Goal: Information Seeking & Learning: Learn about a topic

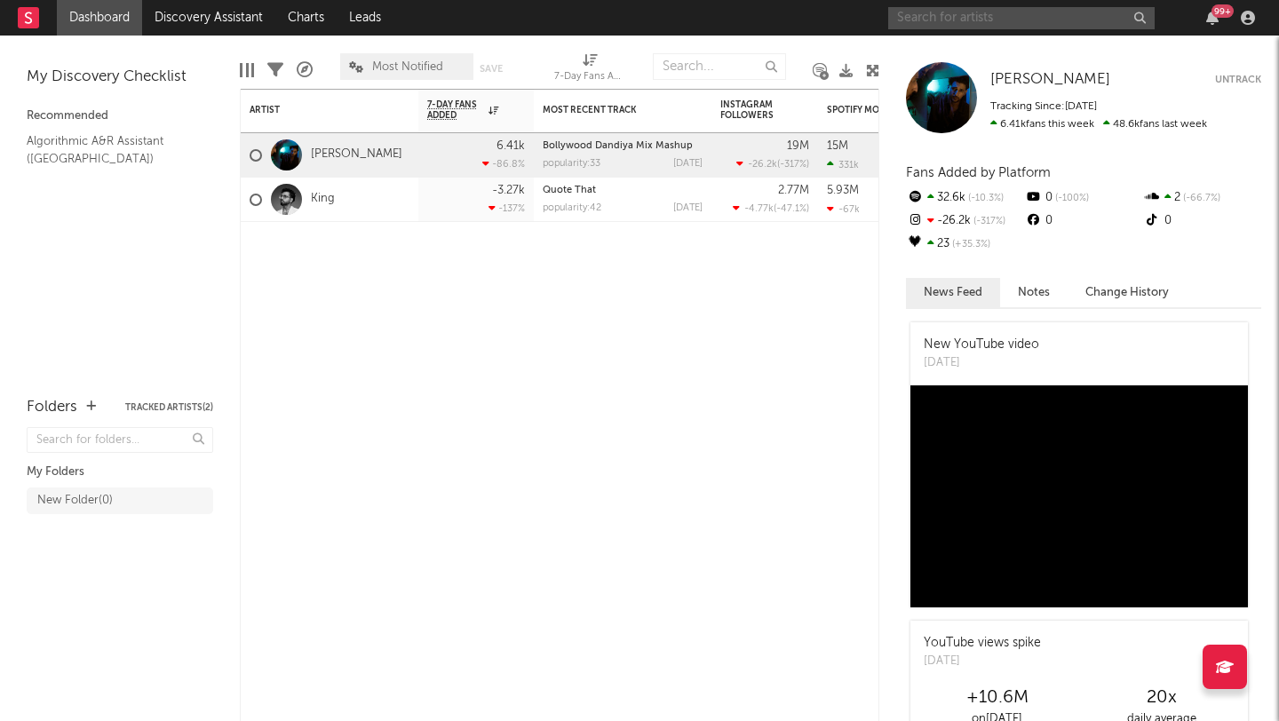
click at [1025, 18] on input "text" at bounding box center [1021, 18] width 266 height 22
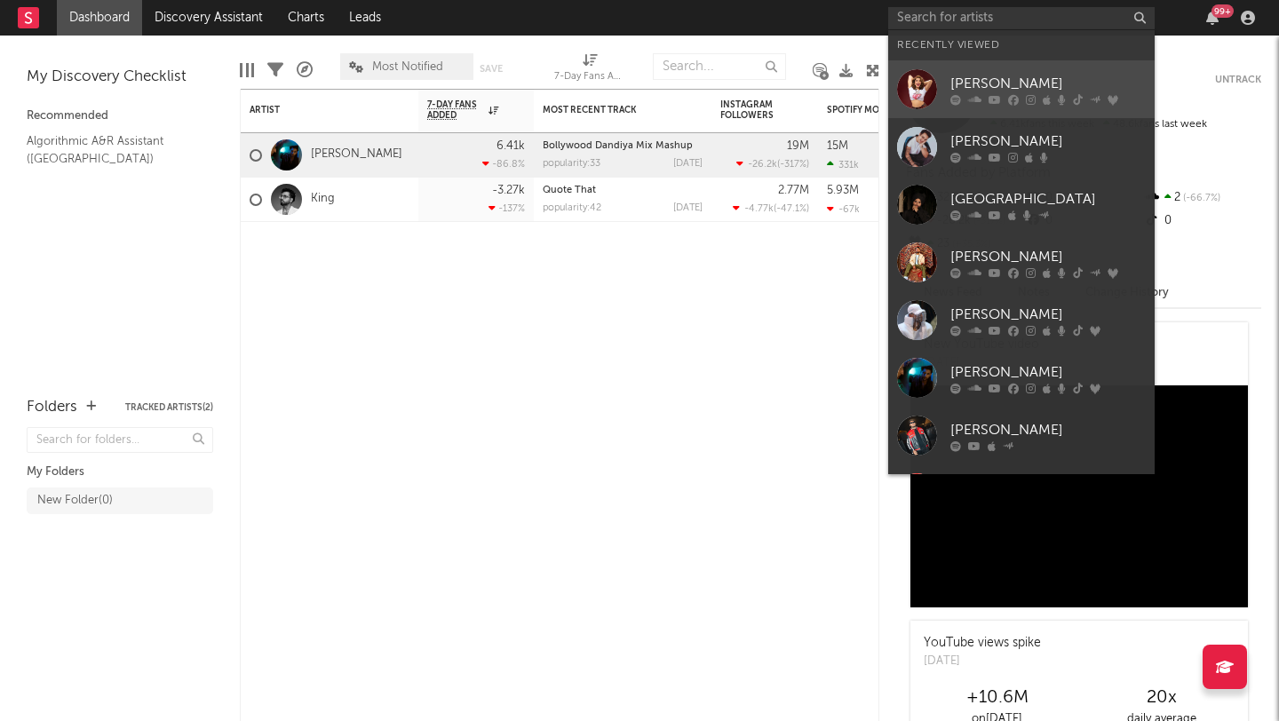
click at [1002, 83] on div "[PERSON_NAME]" at bounding box center [1048, 83] width 195 height 21
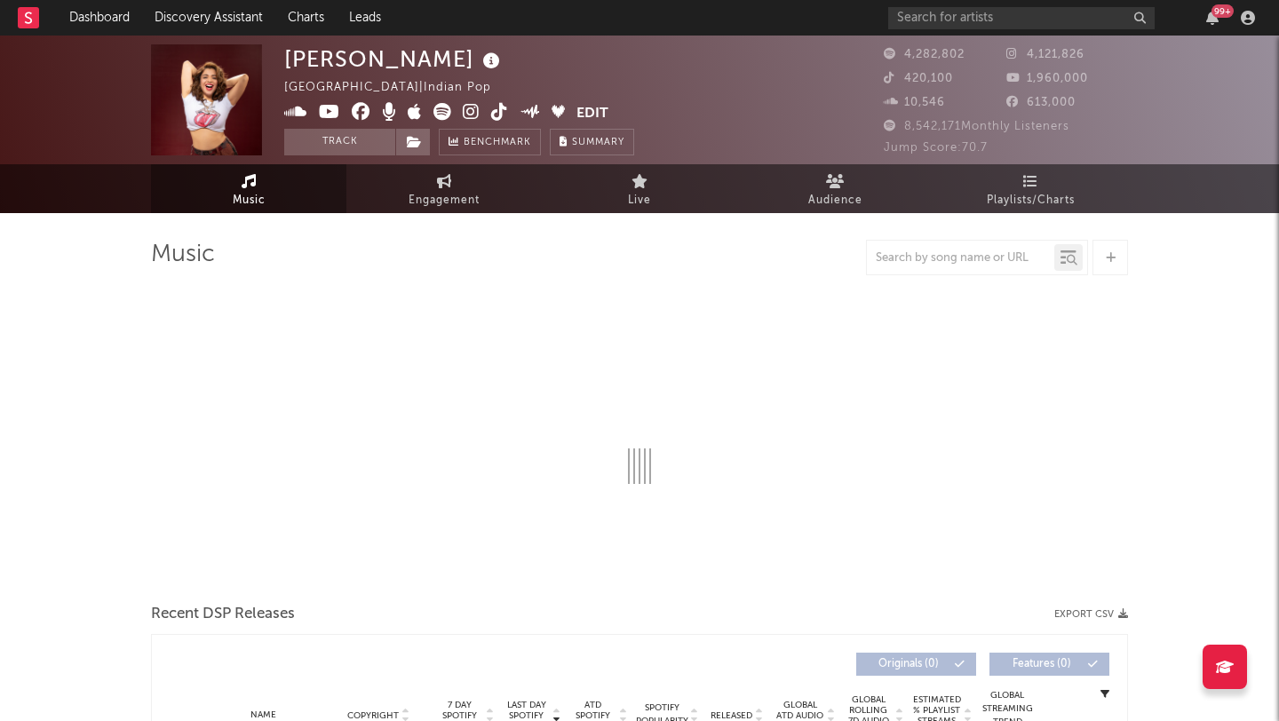
select select "6m"
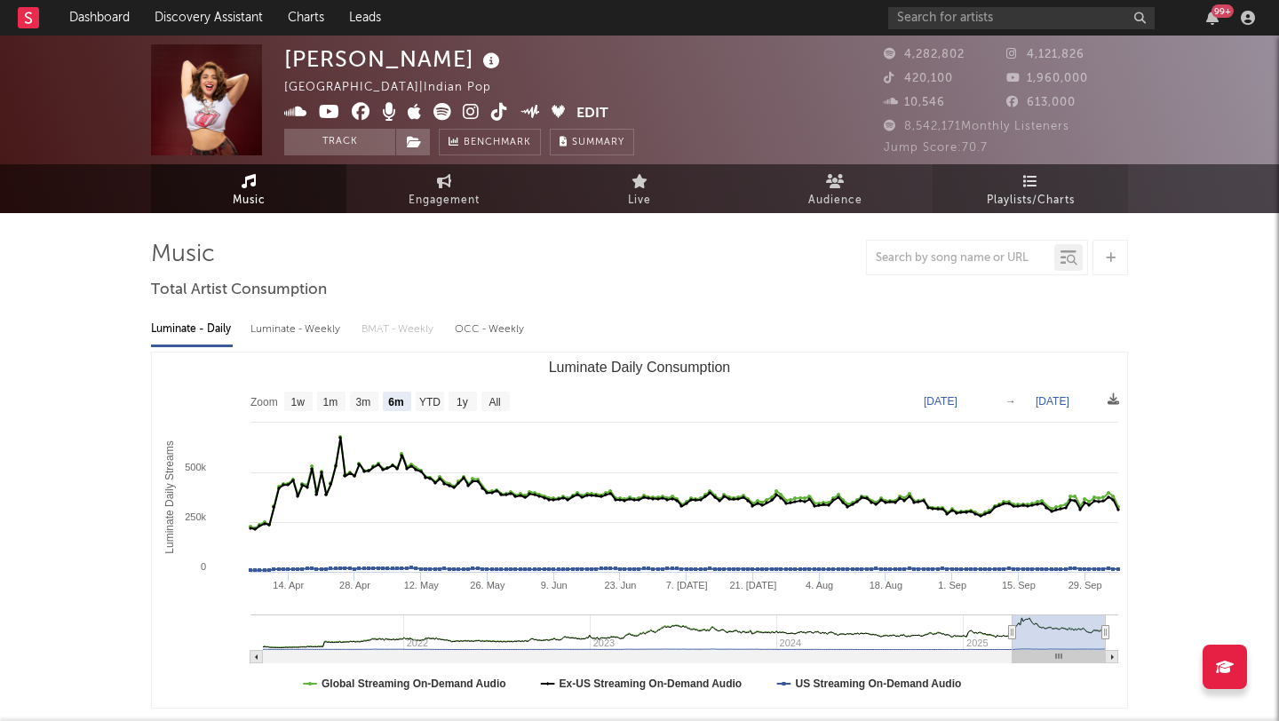
click at [1030, 181] on icon at bounding box center [1030, 181] width 15 height 14
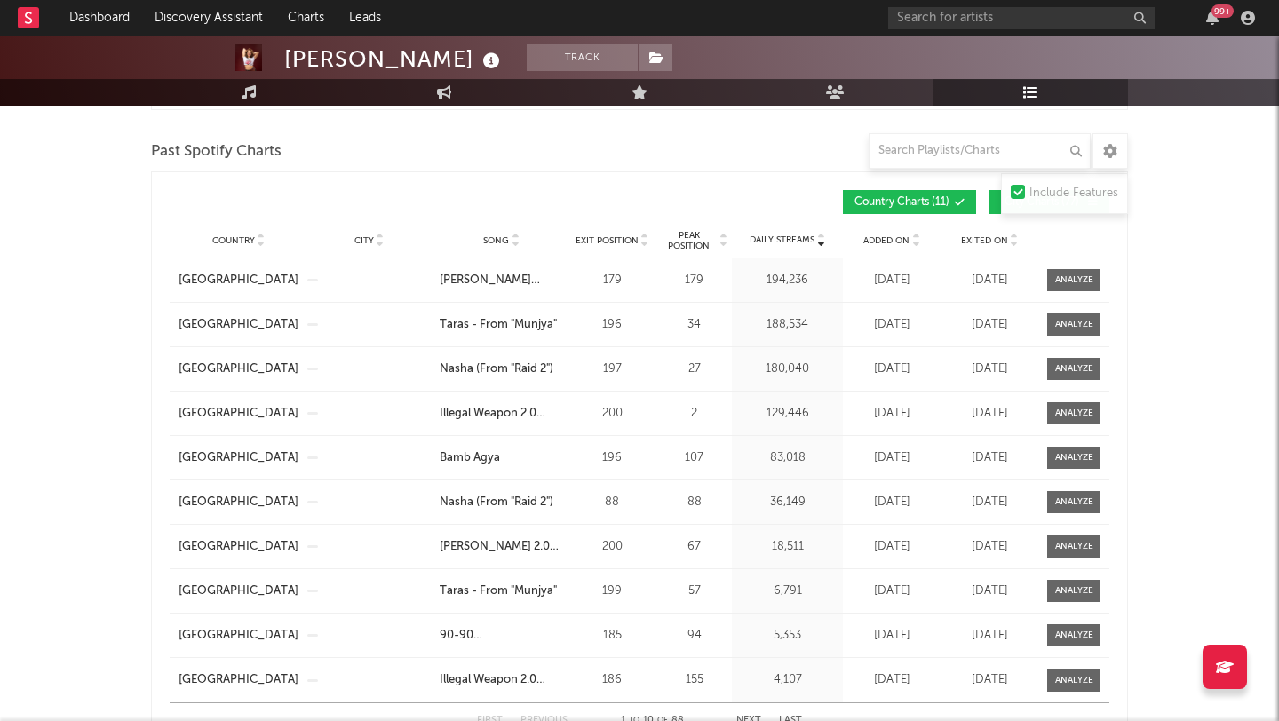
scroll to position [1324, 0]
click at [928, 154] on input "text" at bounding box center [980, 151] width 222 height 36
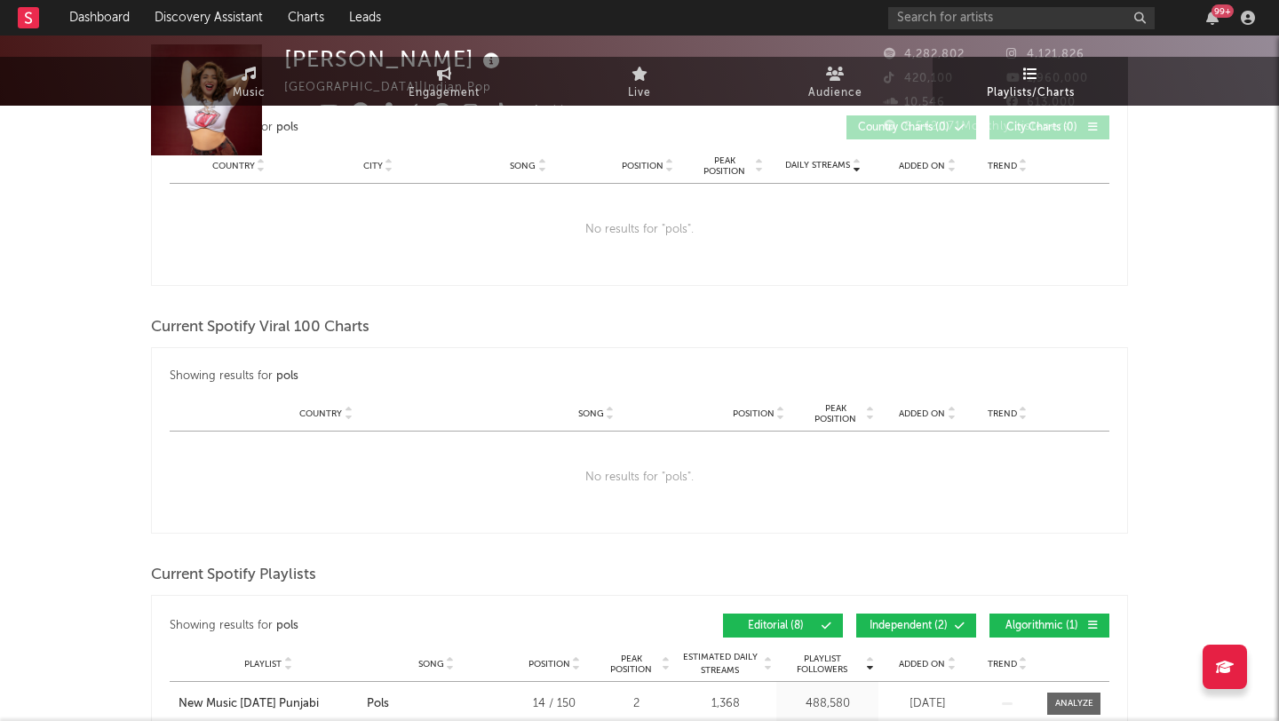
scroll to position [0, 0]
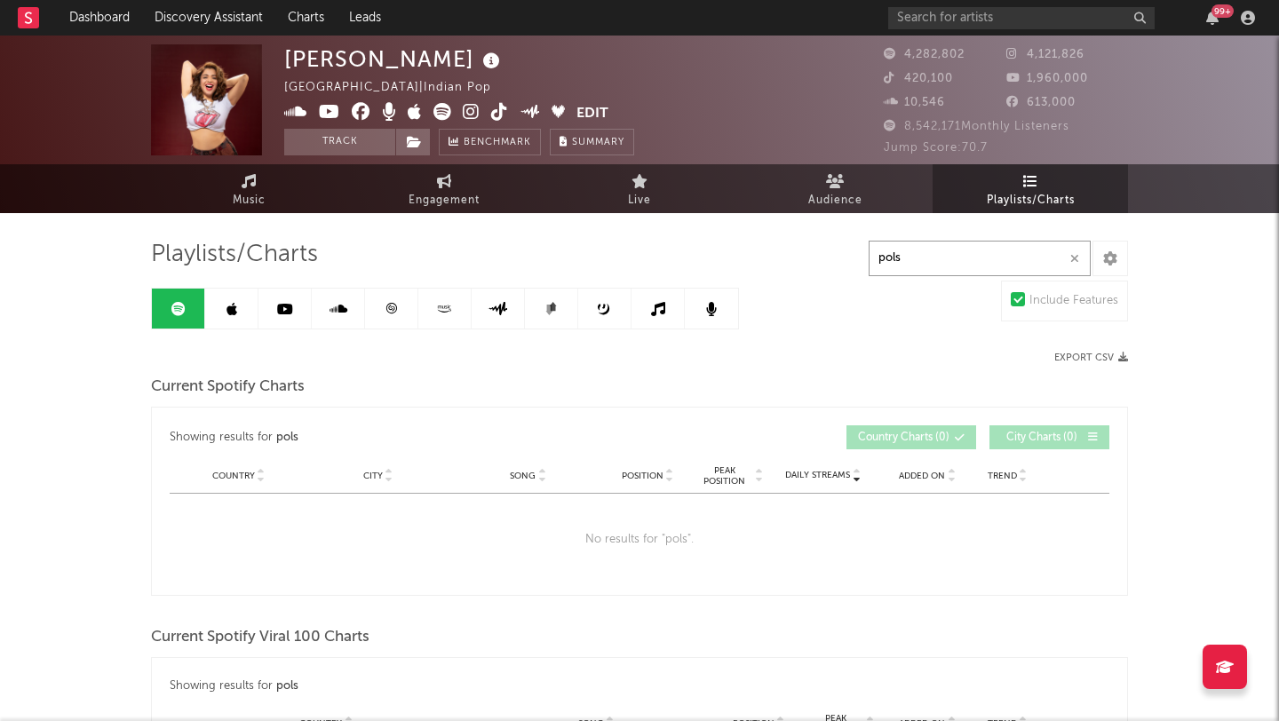
type input "pols"
click at [229, 299] on link at bounding box center [231, 309] width 53 height 40
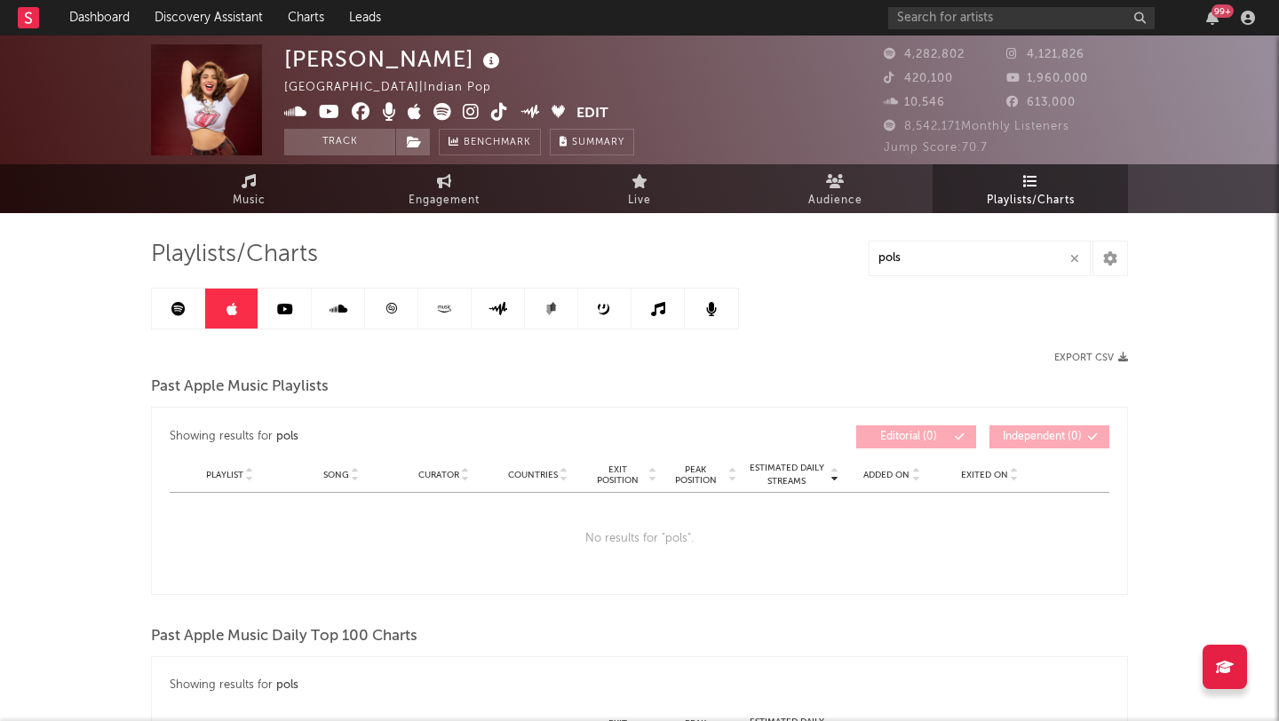
click at [282, 312] on icon at bounding box center [285, 309] width 16 height 14
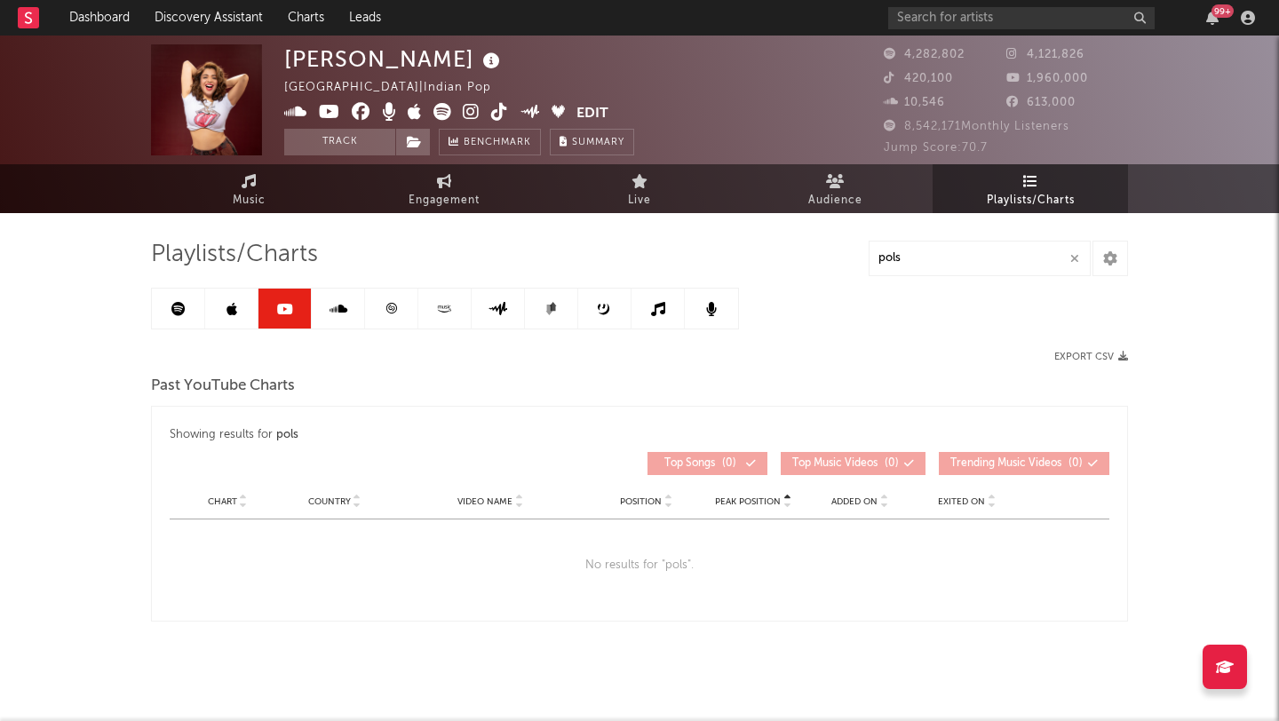
click at [334, 300] on link at bounding box center [338, 309] width 53 height 40
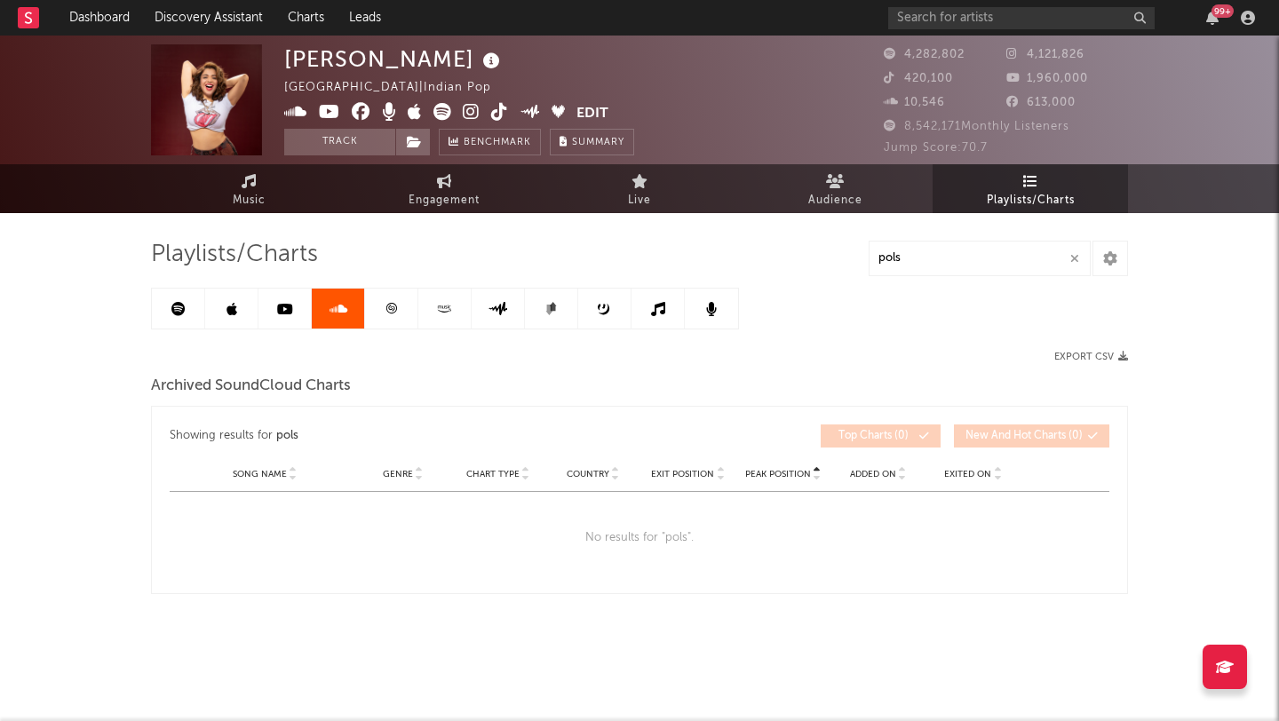
click at [397, 311] on icon at bounding box center [391, 308] width 13 height 13
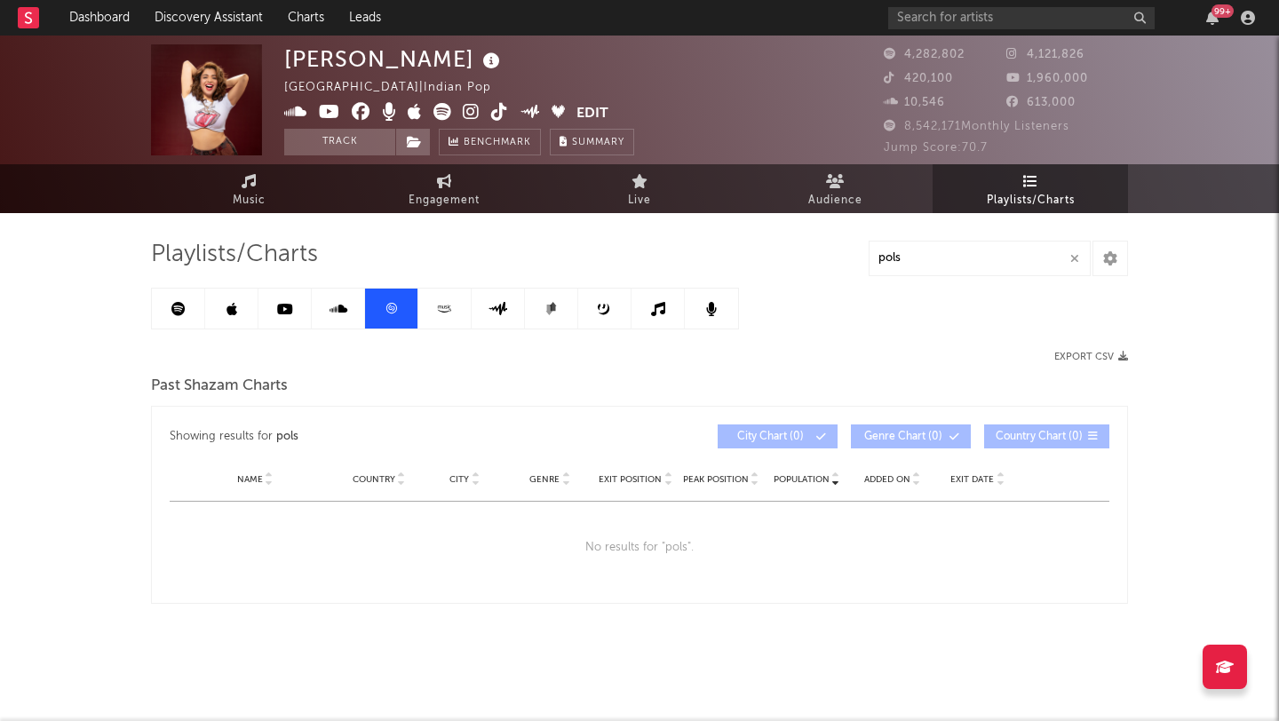
click at [441, 313] on icon at bounding box center [444, 308] width 20 height 13
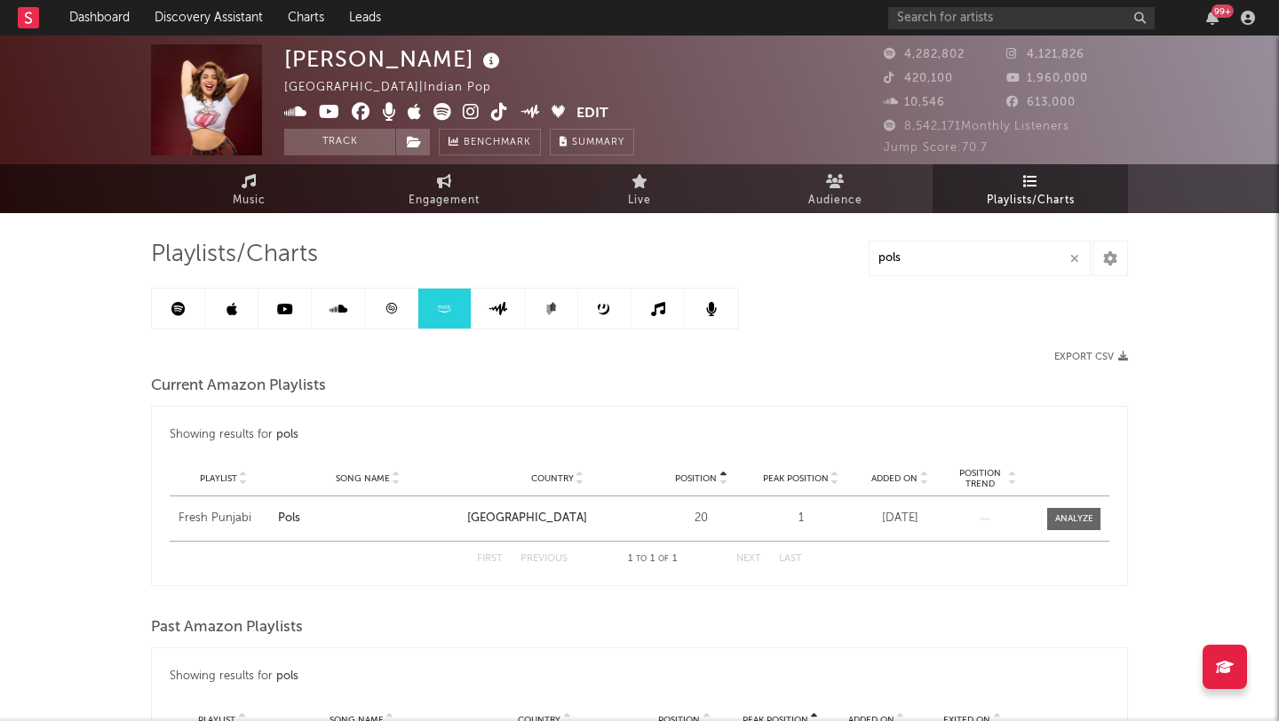
click at [497, 298] on link at bounding box center [498, 309] width 53 height 40
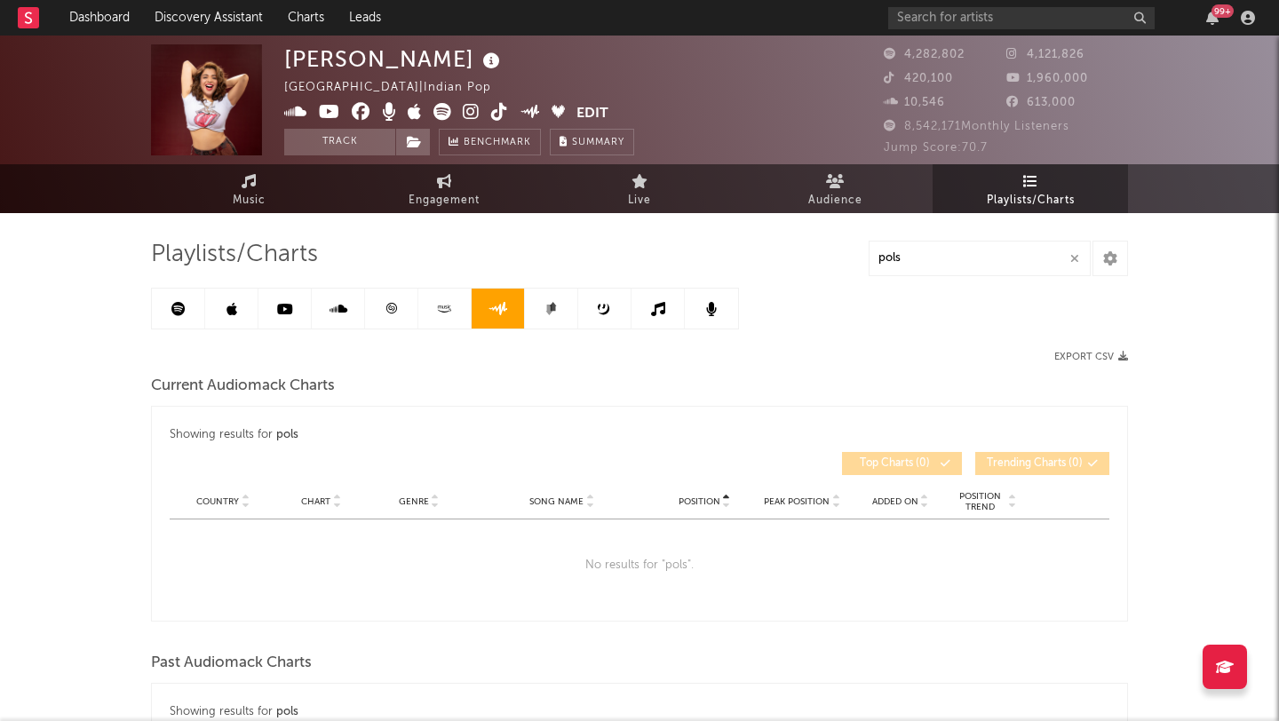
click at [560, 320] on link at bounding box center [551, 309] width 53 height 40
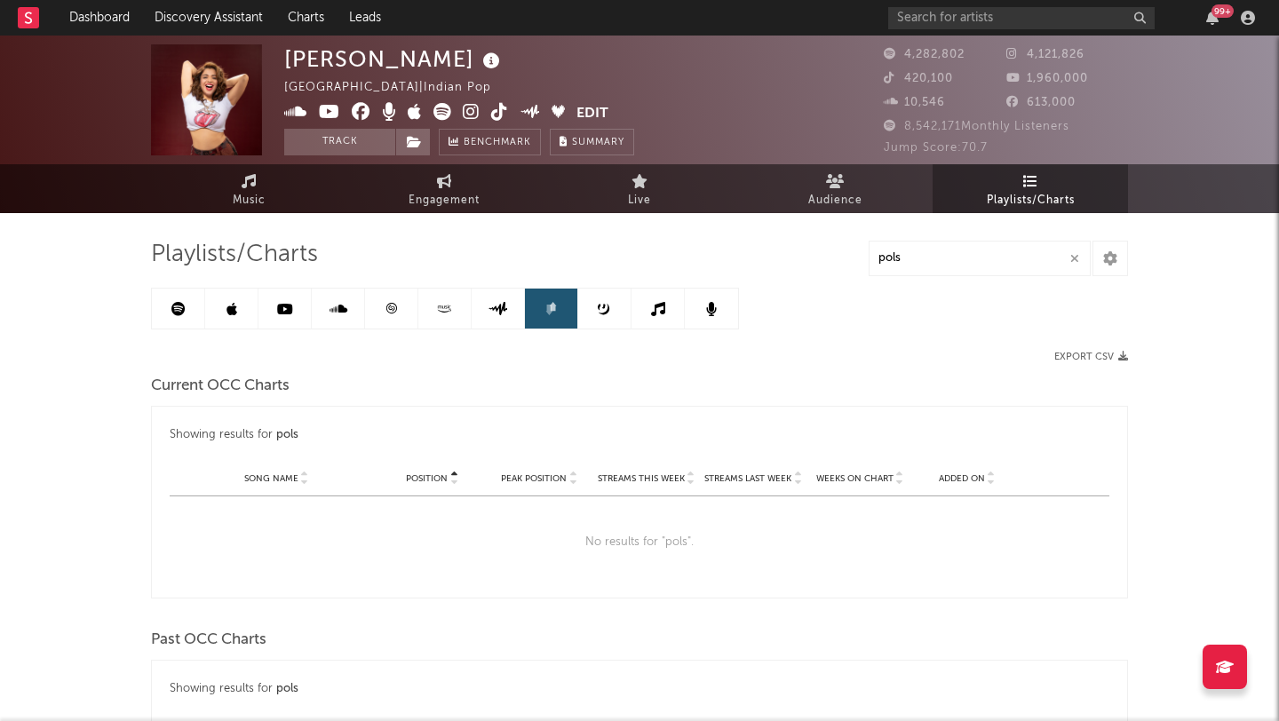
click at [612, 295] on link at bounding box center [604, 309] width 53 height 40
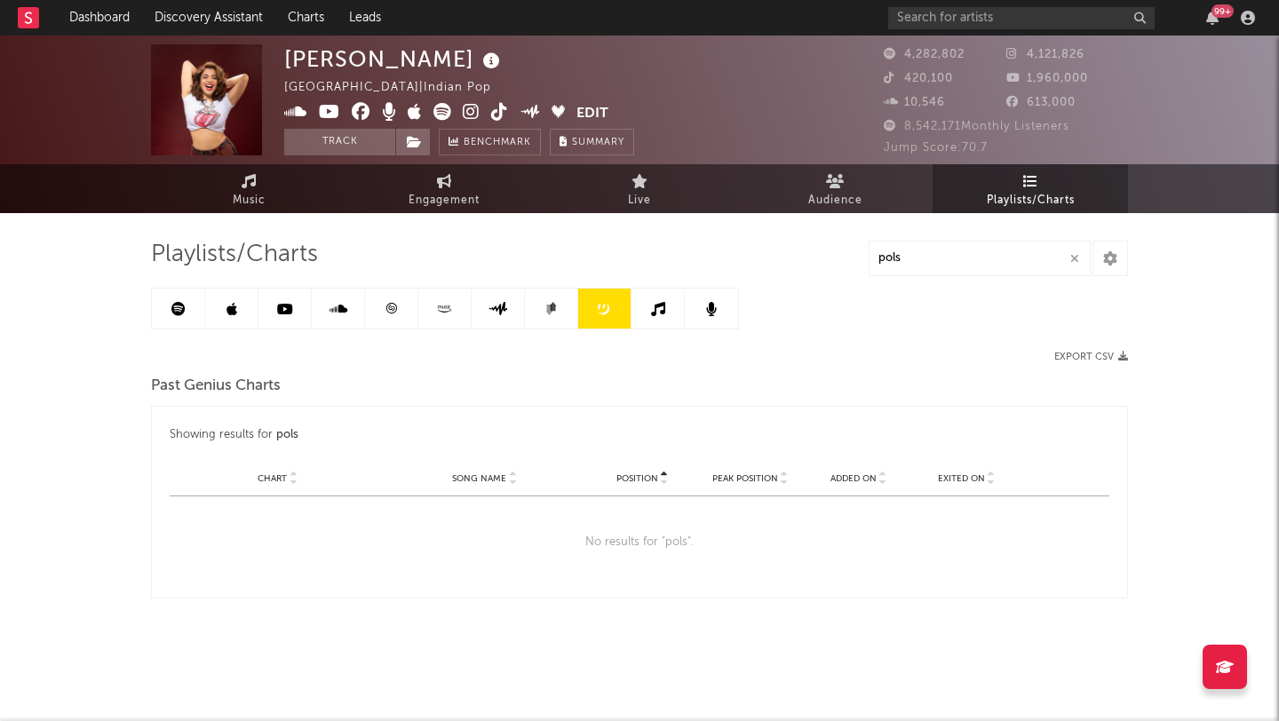
click at [658, 318] on link at bounding box center [658, 309] width 53 height 40
click at [736, 316] on link at bounding box center [711, 309] width 53 height 40
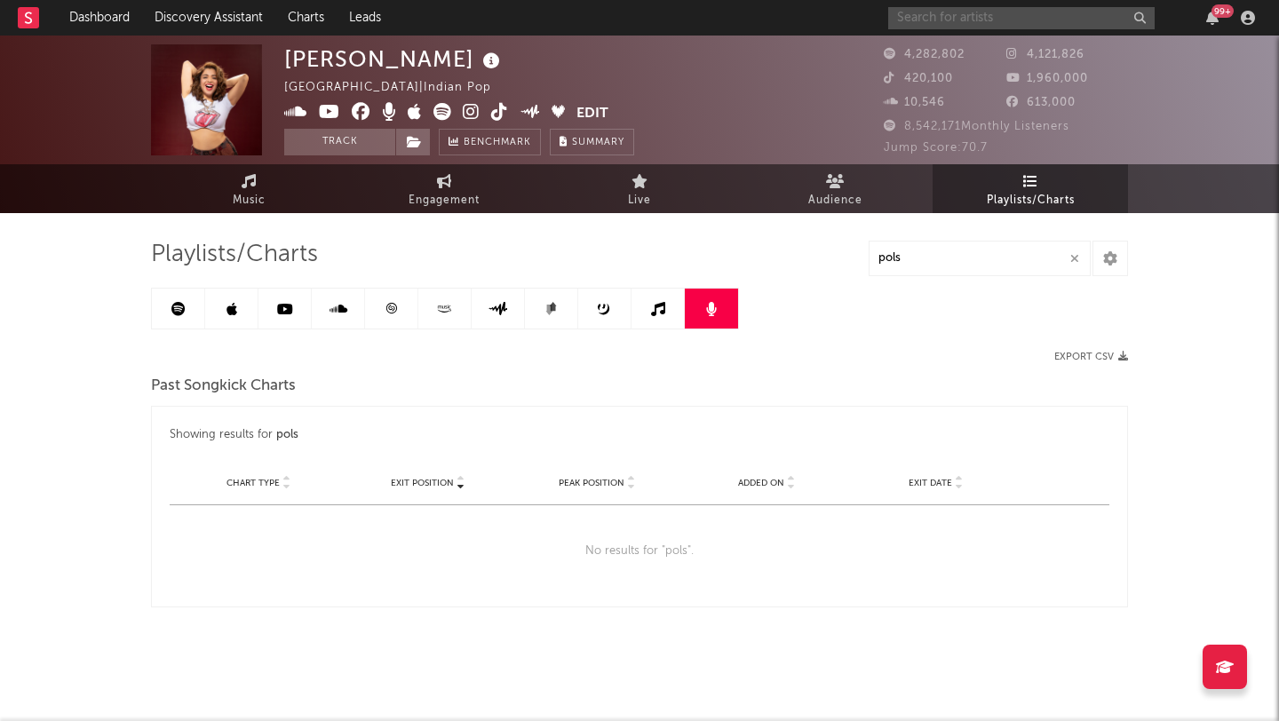
click at [1089, 23] on input "text" at bounding box center [1021, 18] width 266 height 22
click at [977, 20] on input "shreya" at bounding box center [1021, 18] width 266 height 22
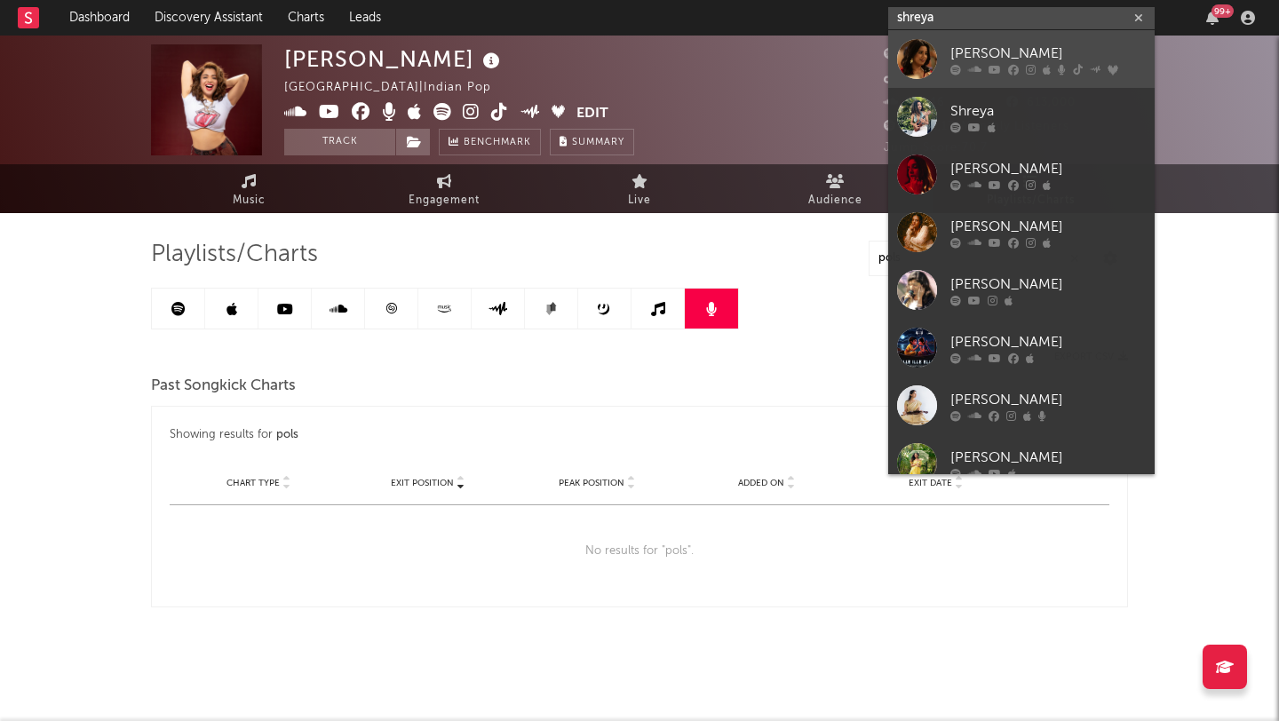
type input "shreya"
click at [961, 53] on div "[PERSON_NAME]" at bounding box center [1048, 53] width 195 height 21
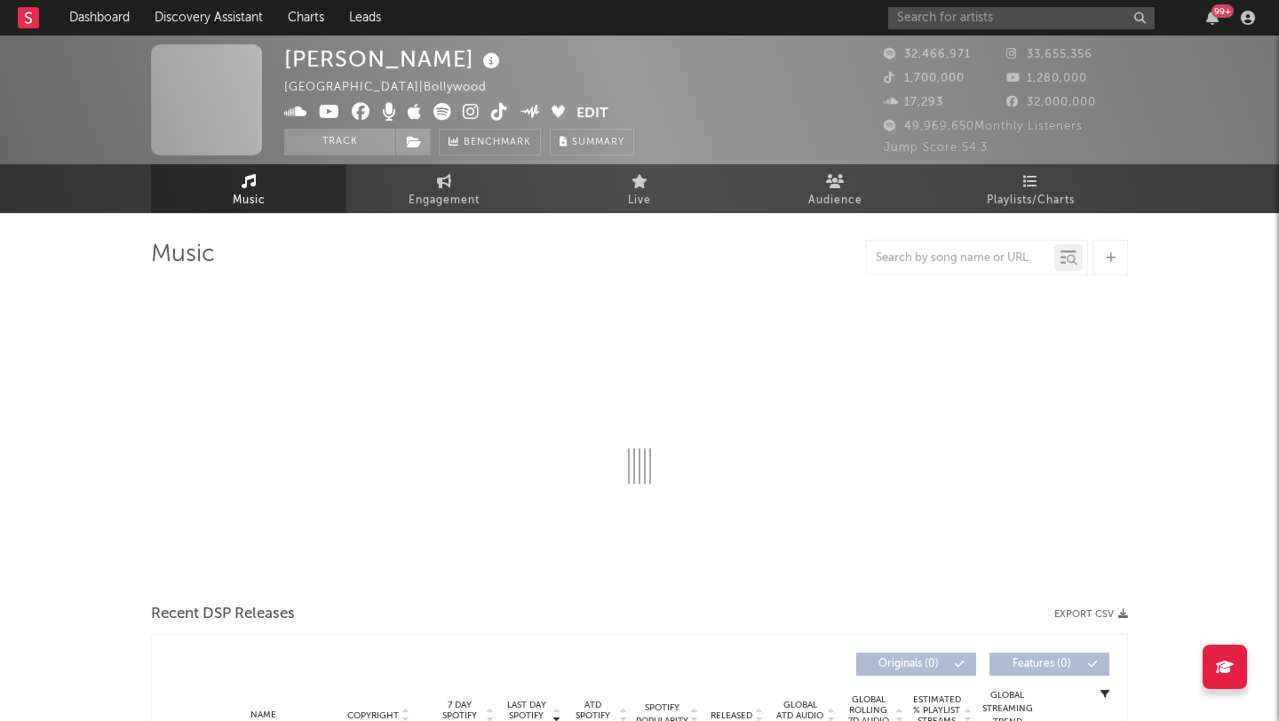
select select "6m"
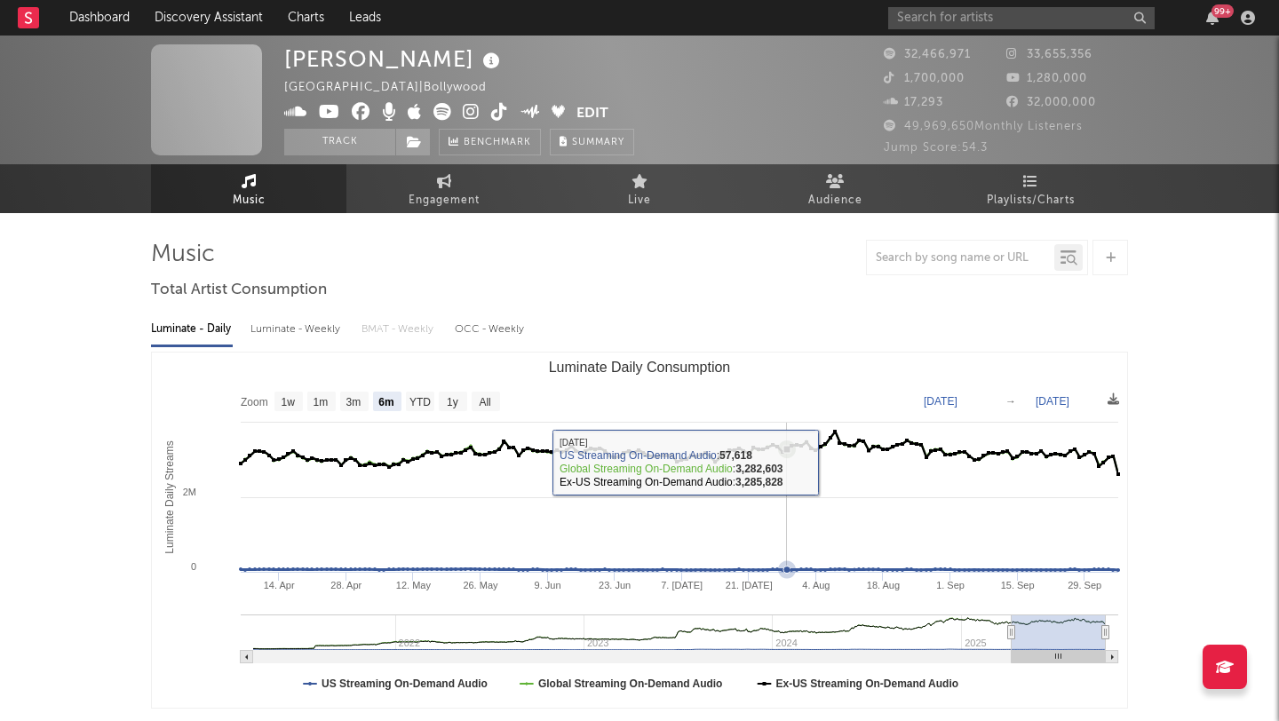
select select "6m"
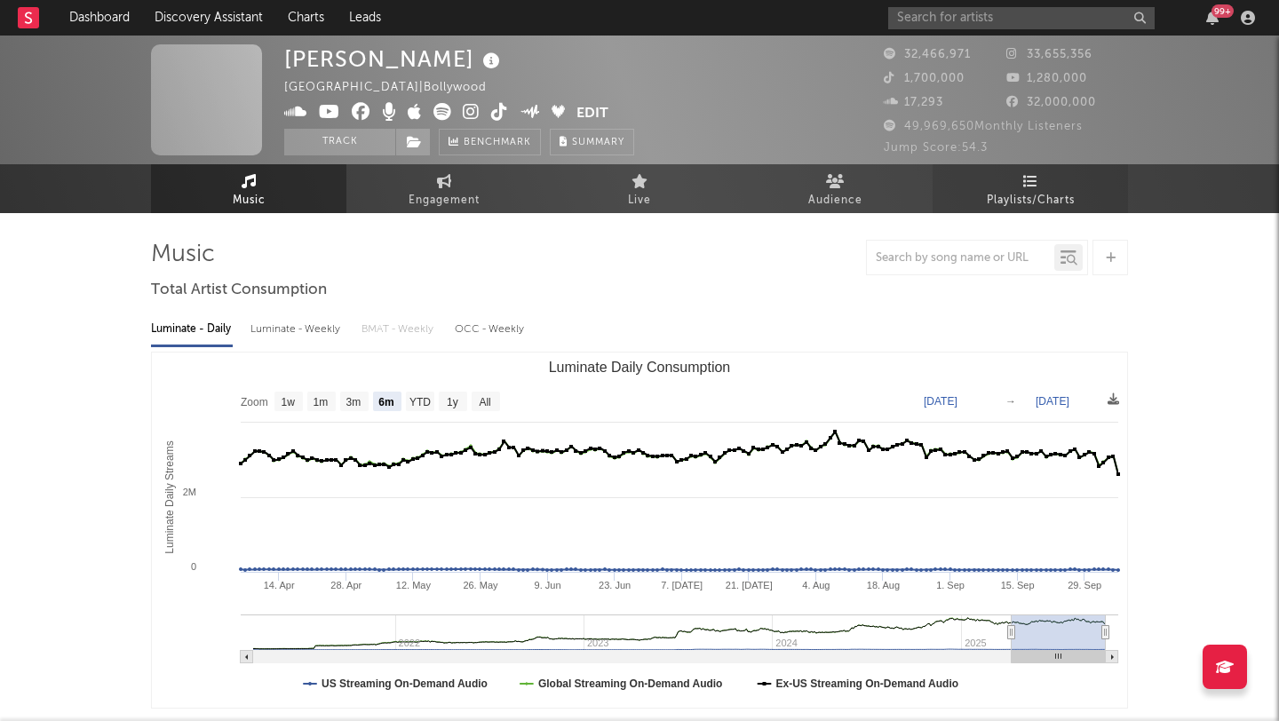
click at [1041, 194] on span "Playlists/Charts" at bounding box center [1031, 200] width 88 height 21
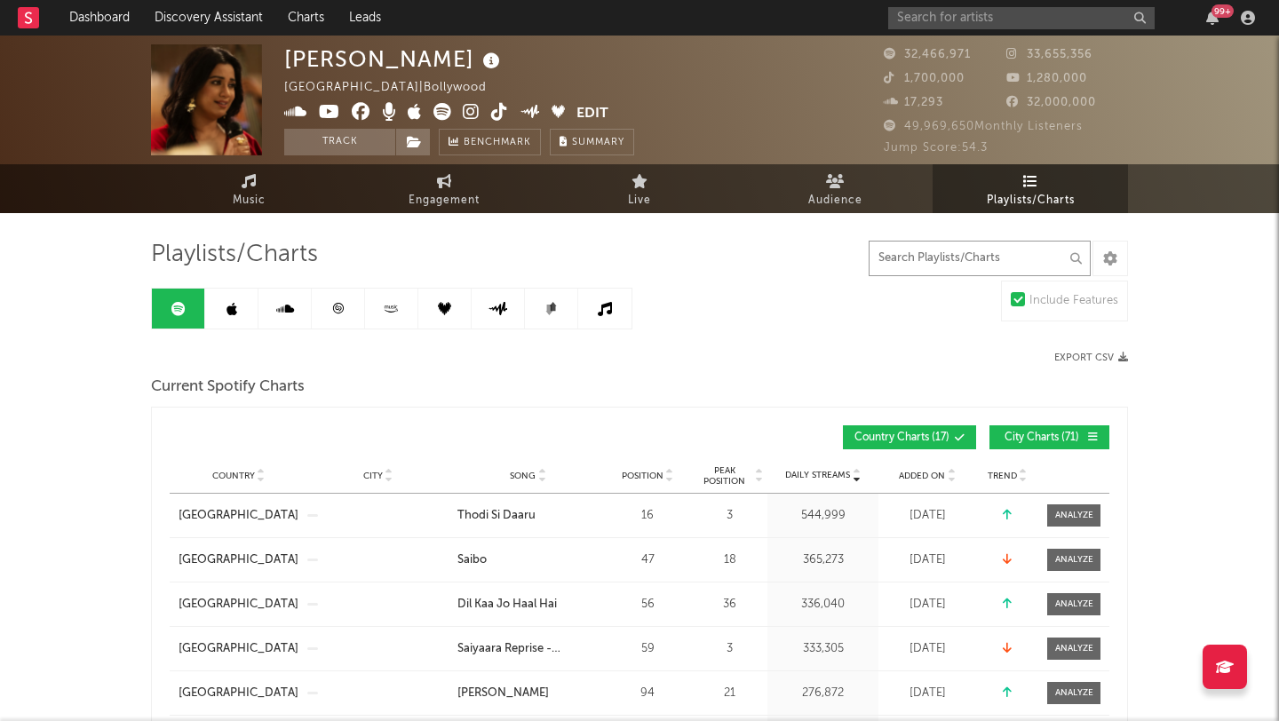
click at [1018, 255] on input "text" at bounding box center [980, 259] width 222 height 36
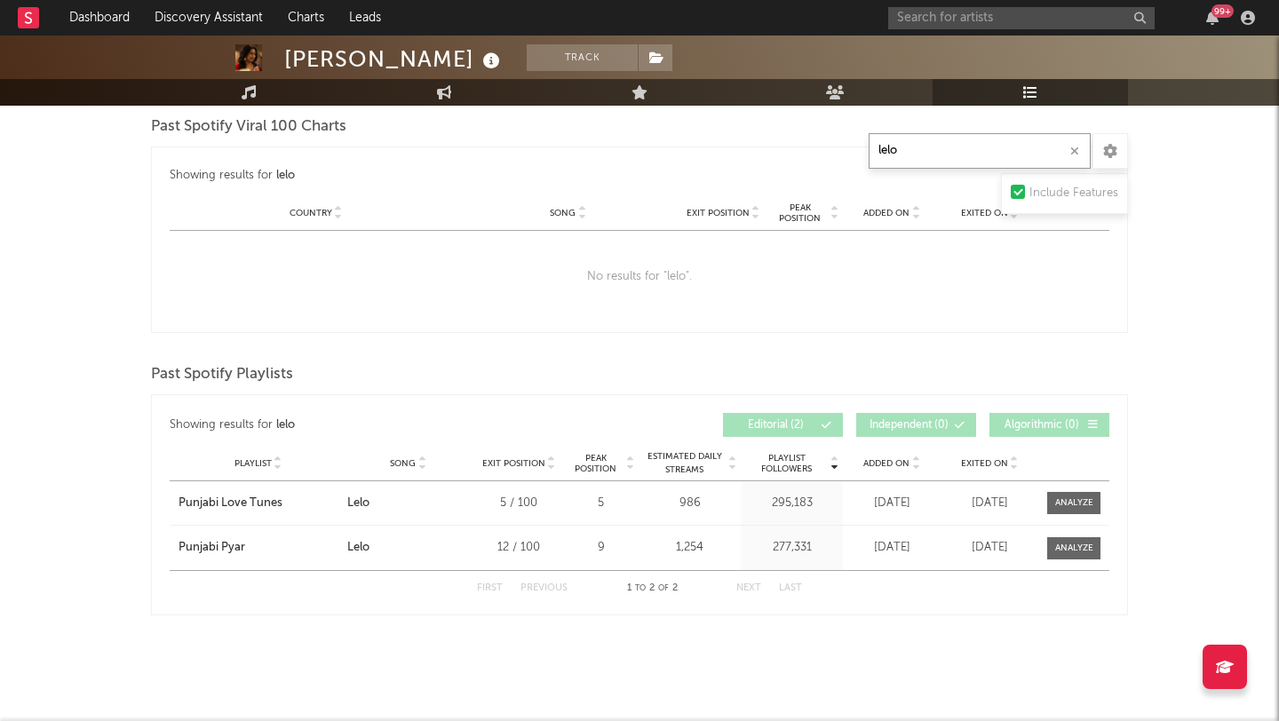
scroll to position [1311, 0]
type input "lelo"
